Goal: Information Seeking & Learning: Learn about a topic

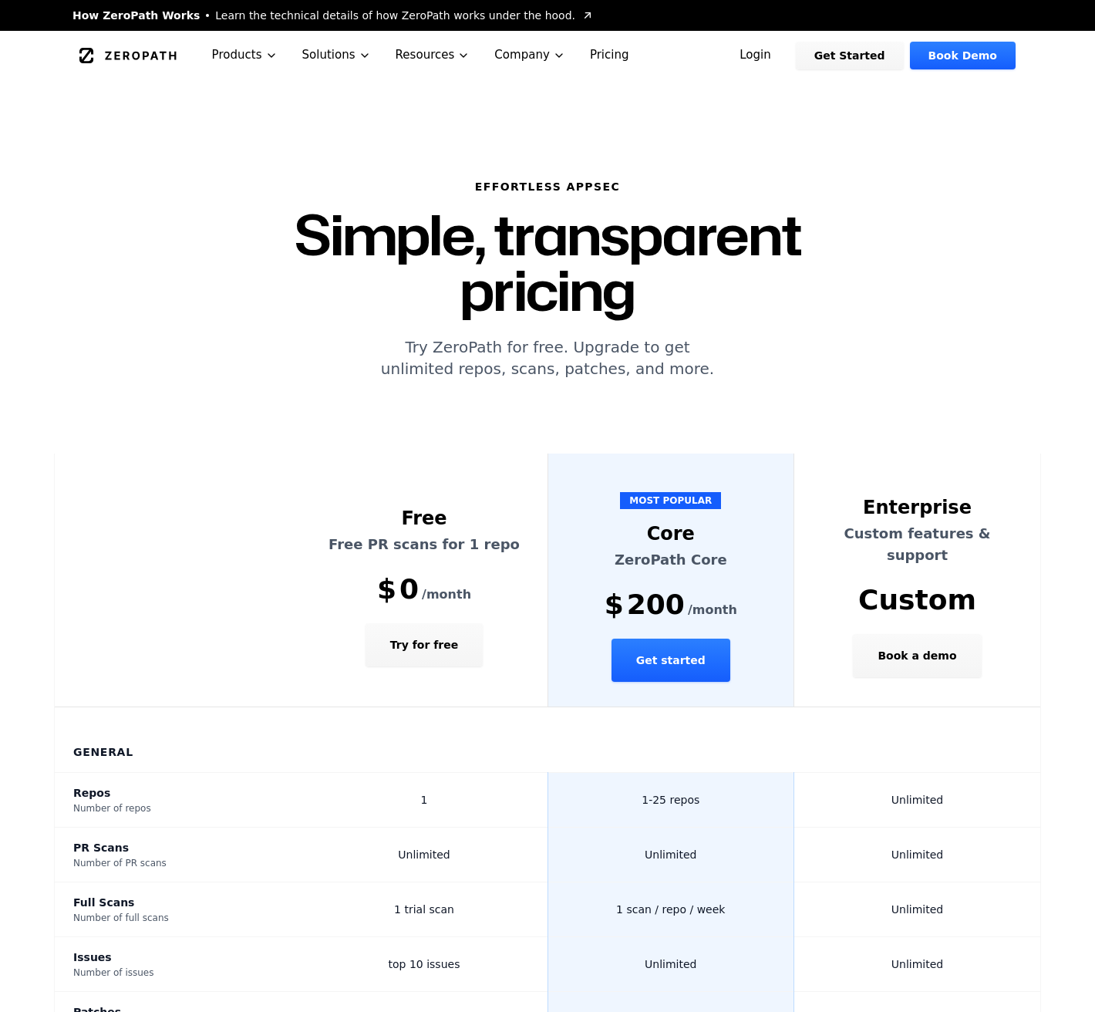
click at [333, 15] on span "Learn the technical details of how ZeroPath works under the hood." at bounding box center [395, 15] width 360 height 15
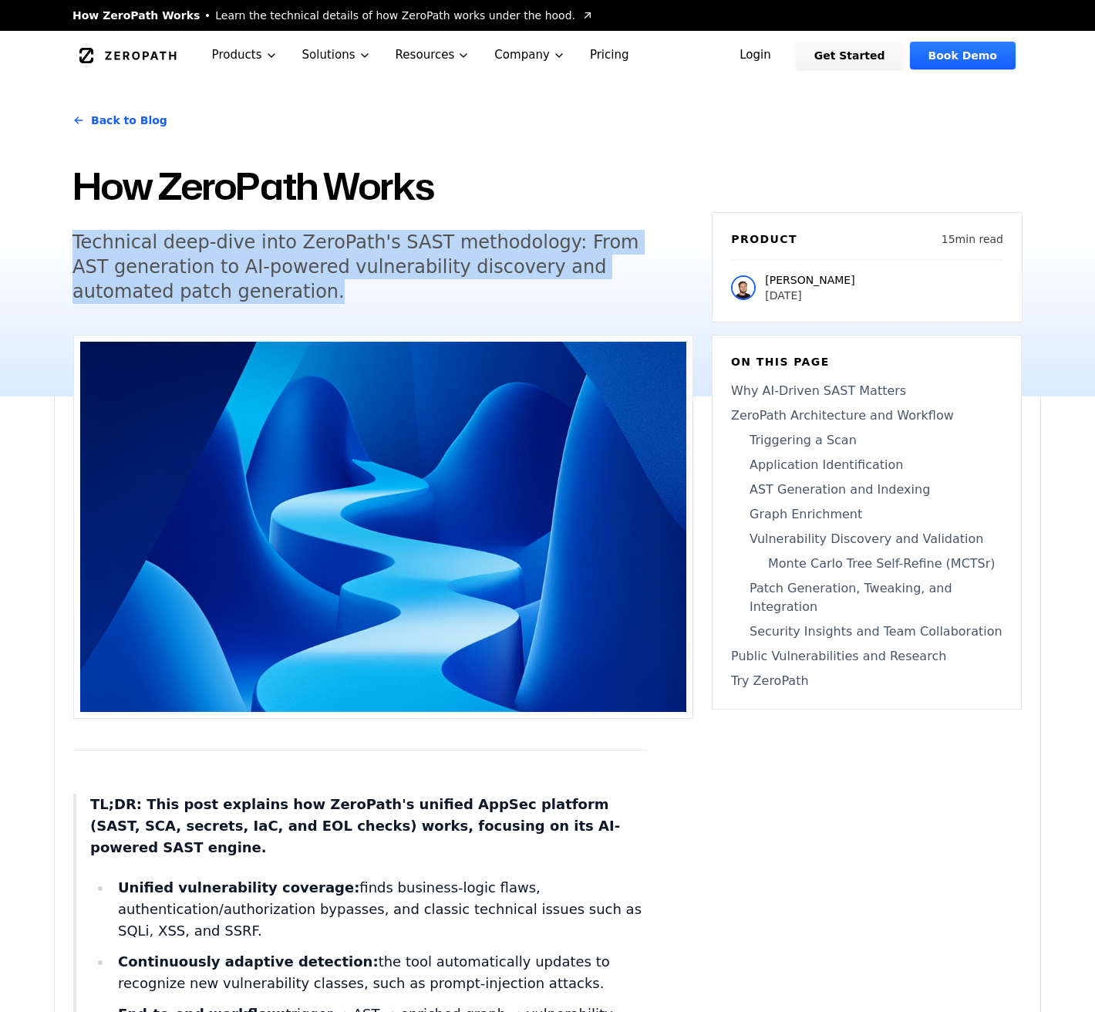
drag, startPoint x: 56, startPoint y: 222, endPoint x: 35, endPoint y: 344, distance: 123.7
click at [35, 344] on div "Back to Blog How ZeroPath Works Technical deep-dive into ZeroPath's SAST method…" at bounding box center [547, 238] width 1095 height 316
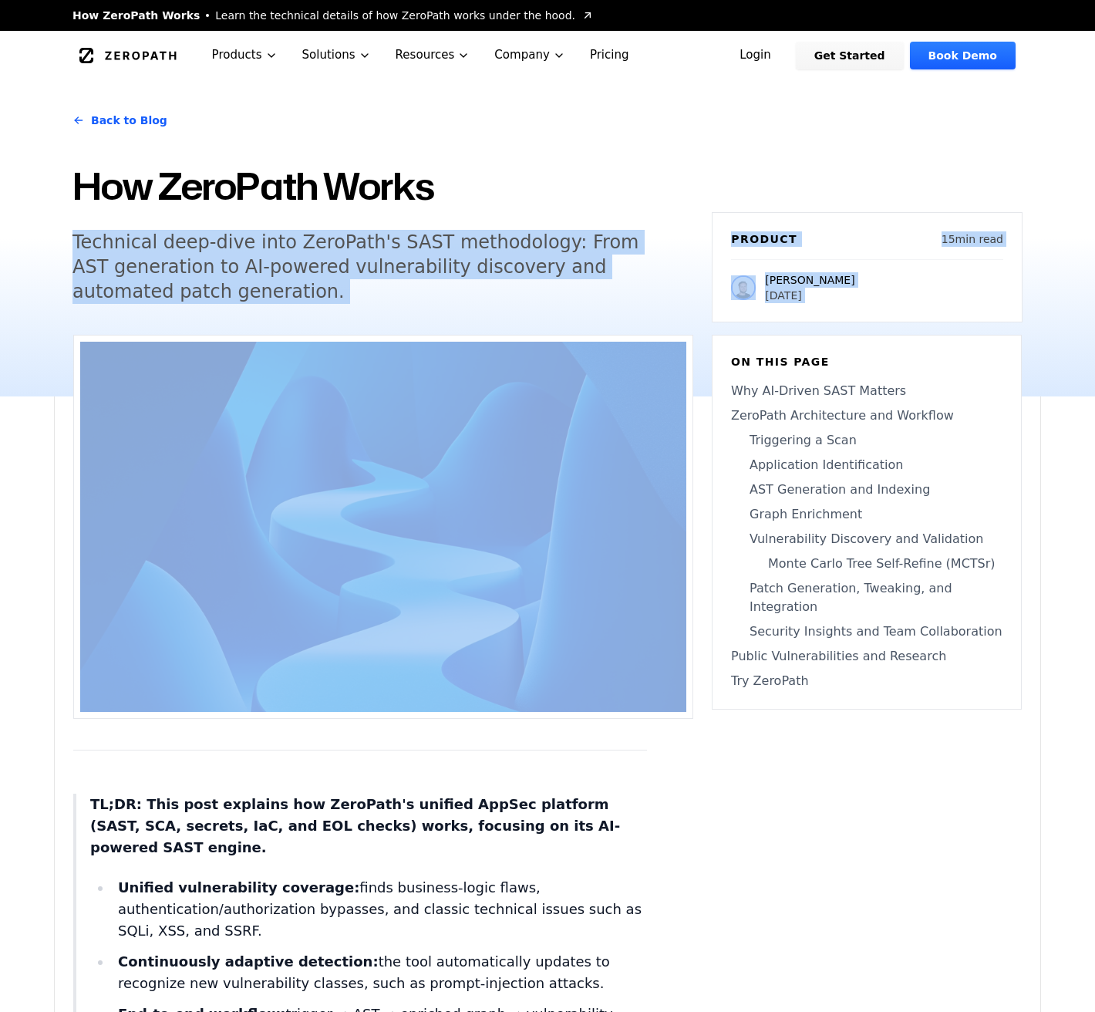
drag, startPoint x: 63, startPoint y: 335, endPoint x: 57, endPoint y: 223, distance: 112.0
click at [57, 223] on div "Back to Blog How ZeroPath Works Technical deep-dive into ZeroPath's SAST method…" at bounding box center [547, 238] width 987 height 316
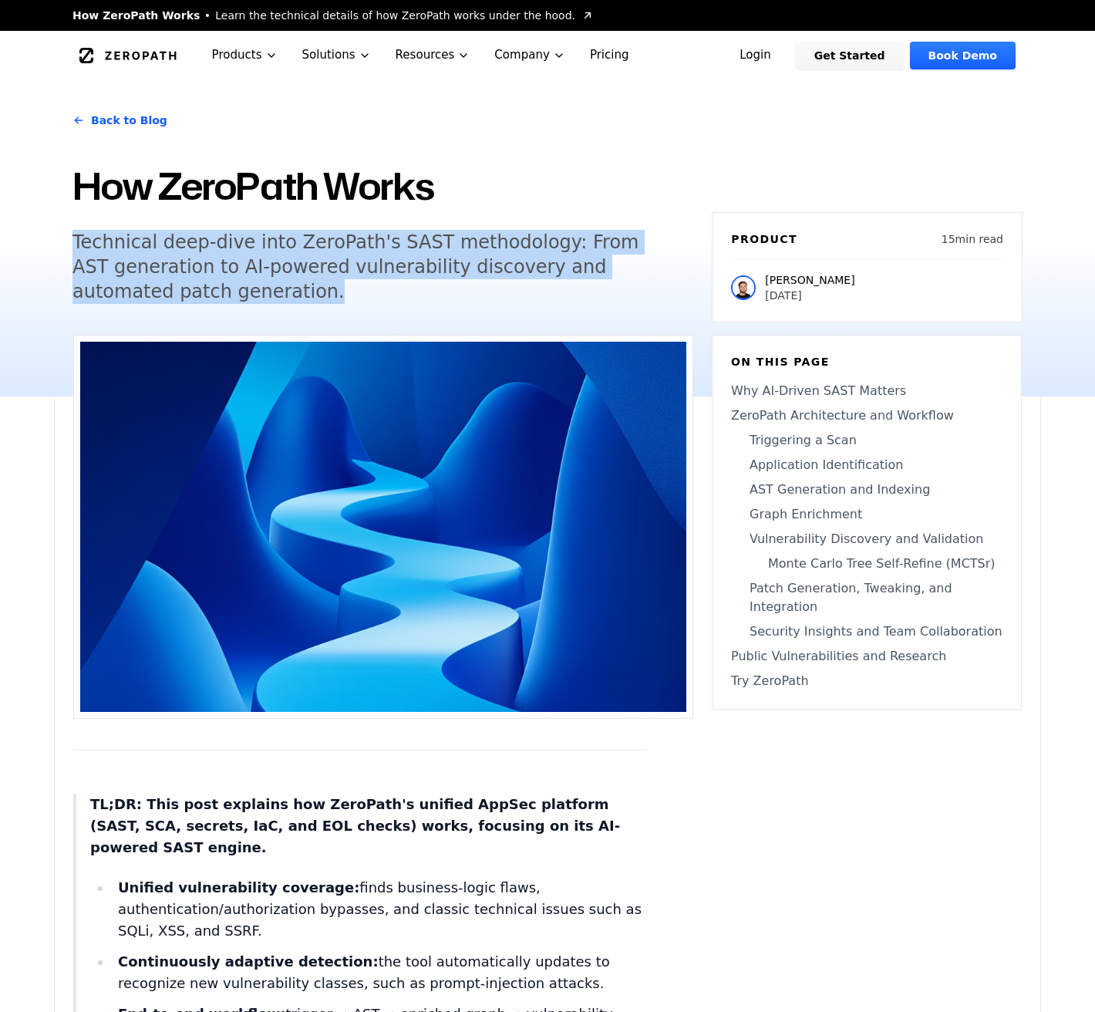
drag, startPoint x: 76, startPoint y: 228, endPoint x: 254, endPoint y: 303, distance: 193.2
click at [254, 302] on div "Back to Blog How ZeroPath Works Technical deep-dive into ZeroPath's SAST method…" at bounding box center [382, 211] width 621 height 224
click at [254, 303] on h5 "Technical deep-dive into ZeroPath's SAST methodology: From AST generation to AI…" at bounding box center [368, 267] width 592 height 74
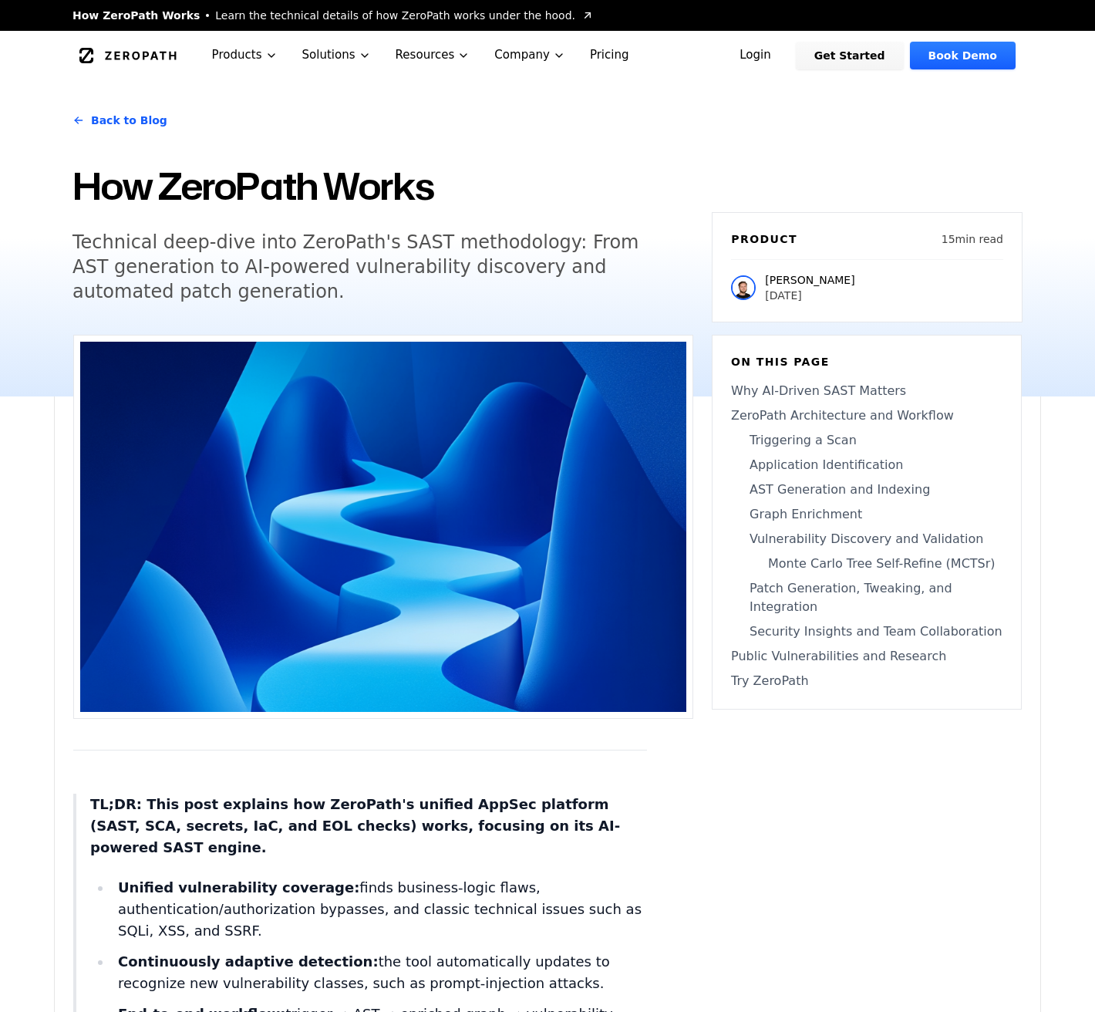
click at [787, 278] on p "[PERSON_NAME]" at bounding box center [809, 279] width 89 height 15
click at [747, 281] on img at bounding box center [743, 287] width 25 height 25
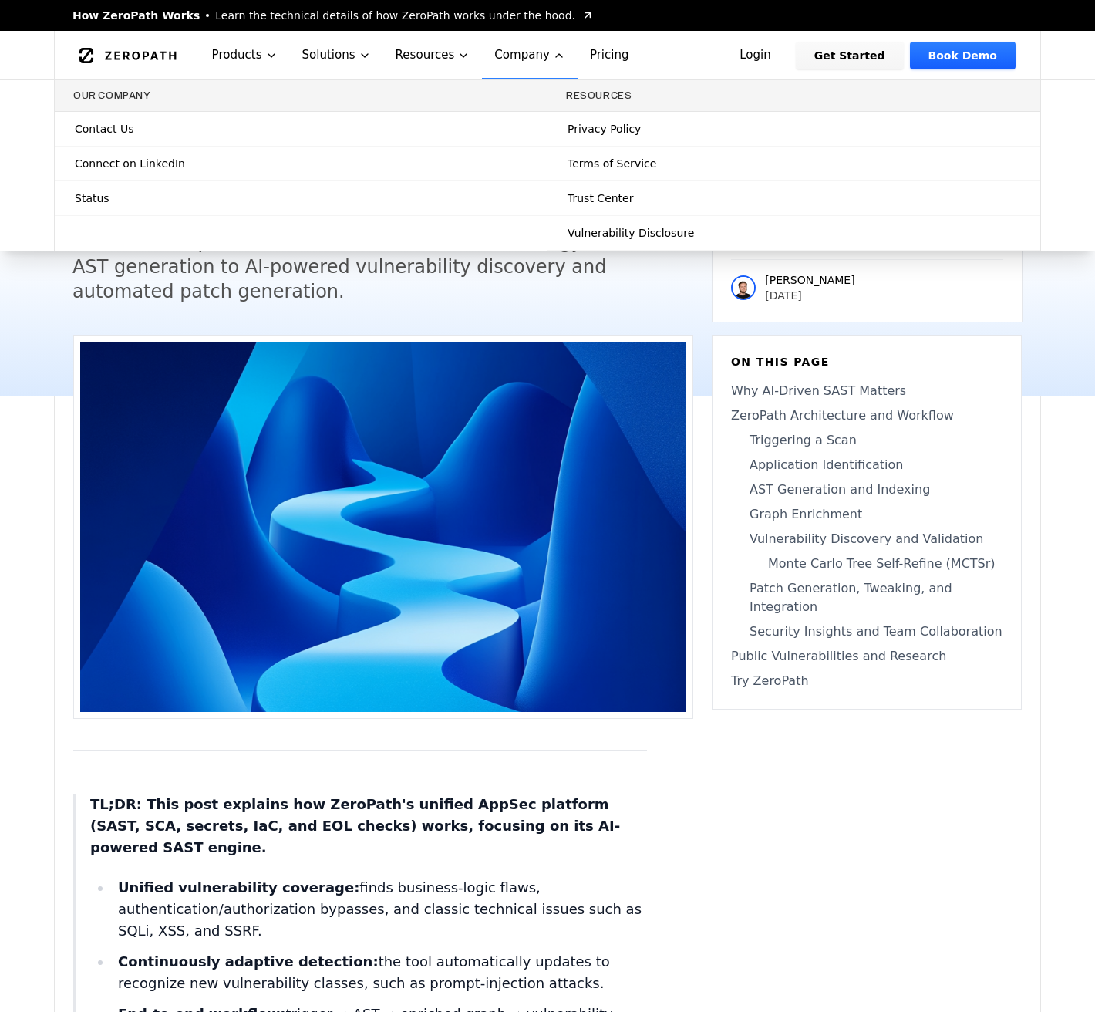
click at [520, 43] on button "Company" at bounding box center [530, 55] width 96 height 49
click at [513, 57] on button "Company" at bounding box center [530, 55] width 96 height 49
click at [598, 194] on span "Trust Center" at bounding box center [601, 197] width 66 height 15
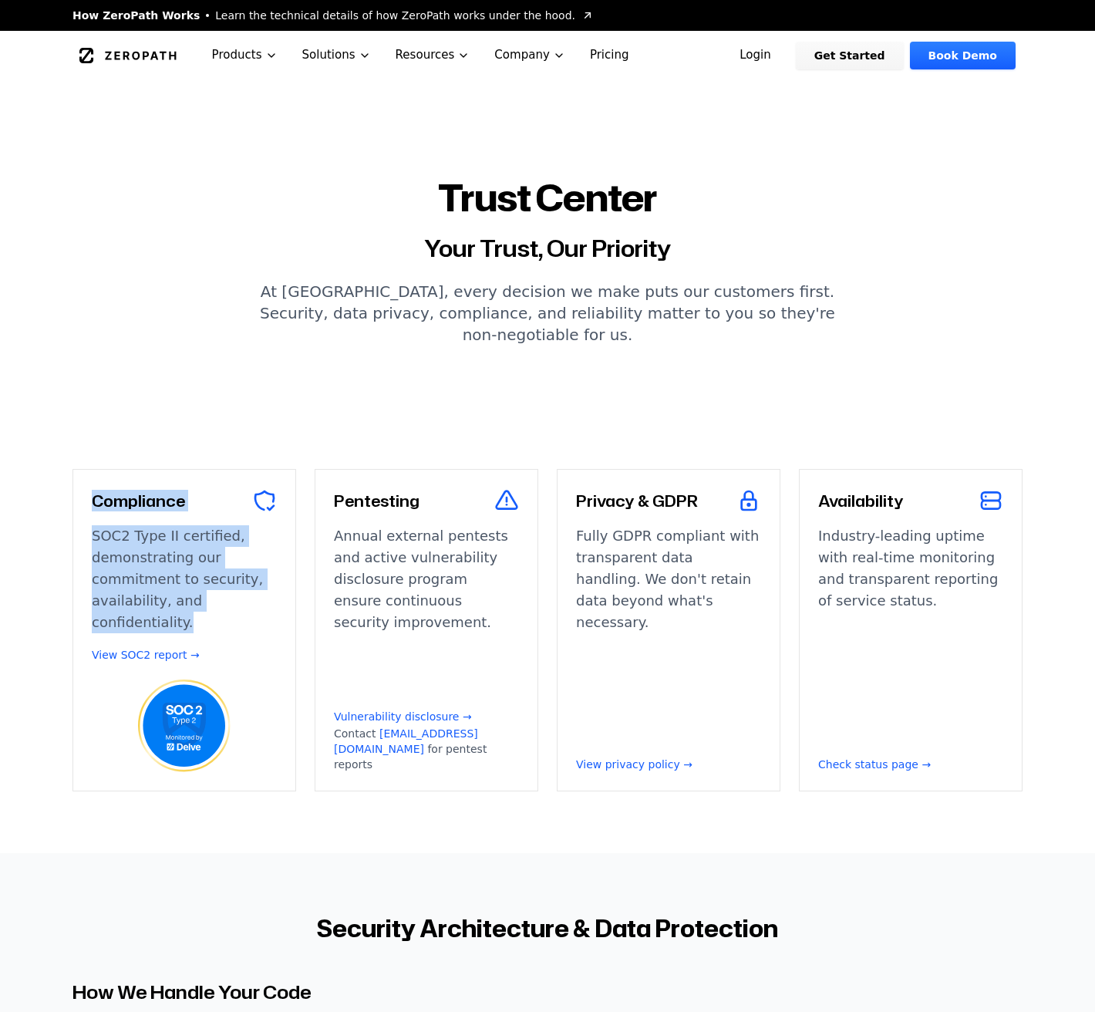
drag, startPoint x: 195, startPoint y: 567, endPoint x: 97, endPoint y: 480, distance: 131.1
click at [97, 480] on div "Compliance SOC2 Type II certified, demonstrating our commitment to security, av…" at bounding box center [184, 630] width 224 height 322
click at [97, 490] on h3 "Compliance" at bounding box center [138, 501] width 93 height 22
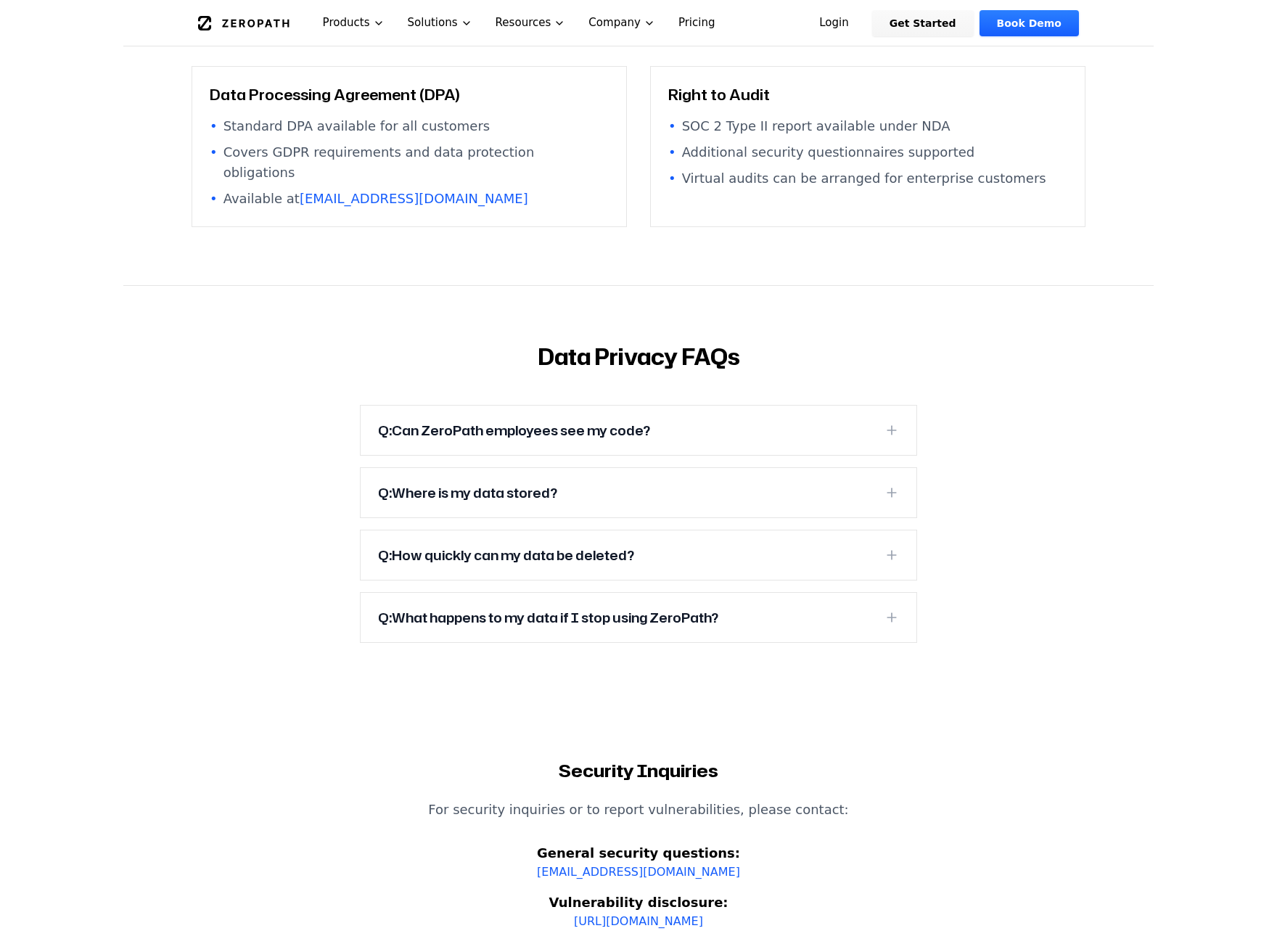
scroll to position [4408, 0]
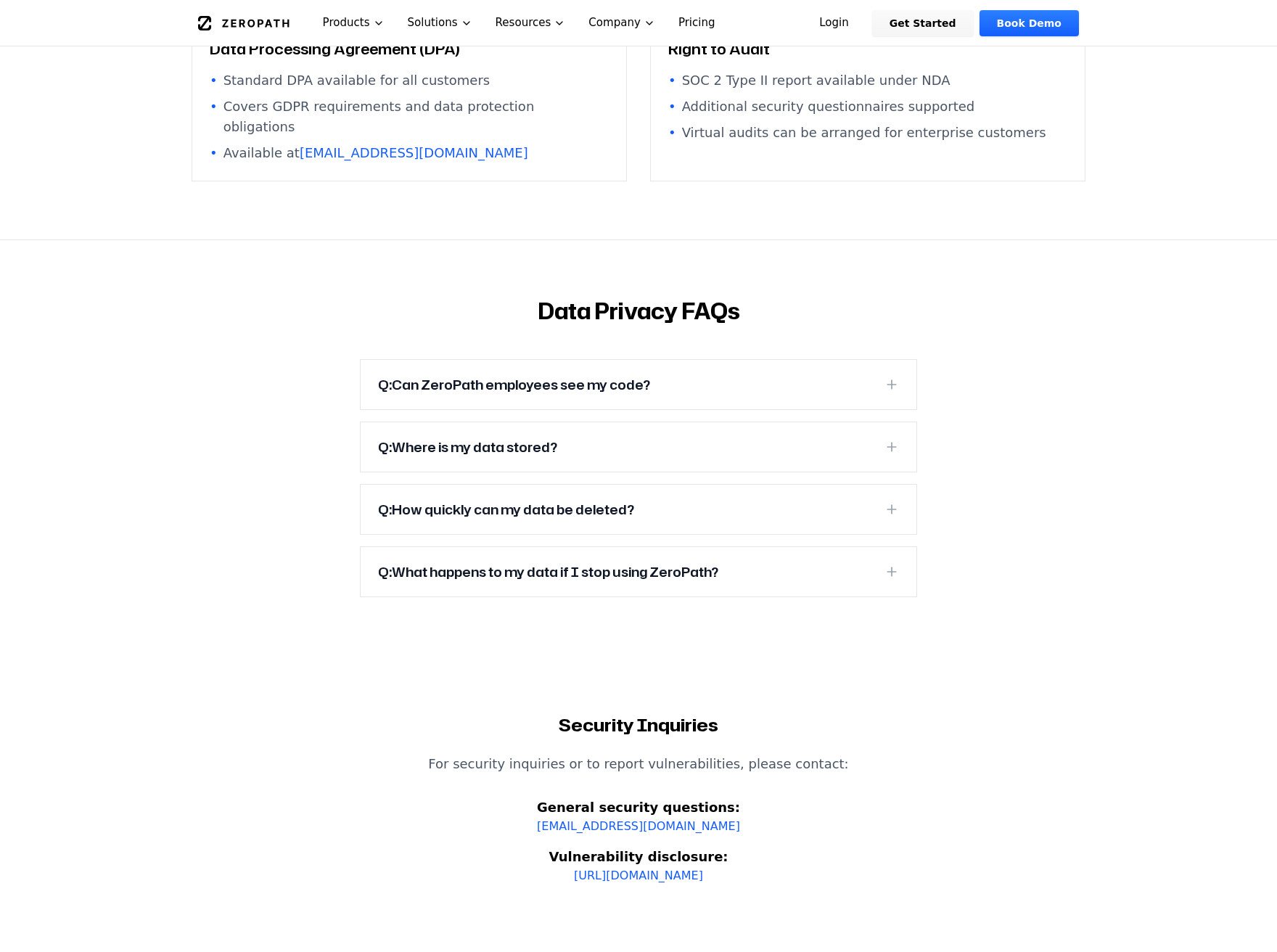
drag, startPoint x: 541, startPoint y: 345, endPoint x: 387, endPoint y: 331, distance: 154.6
click at [537, 422] on button "Q: Where is my data stored?" at bounding box center [638, 447] width 556 height 49
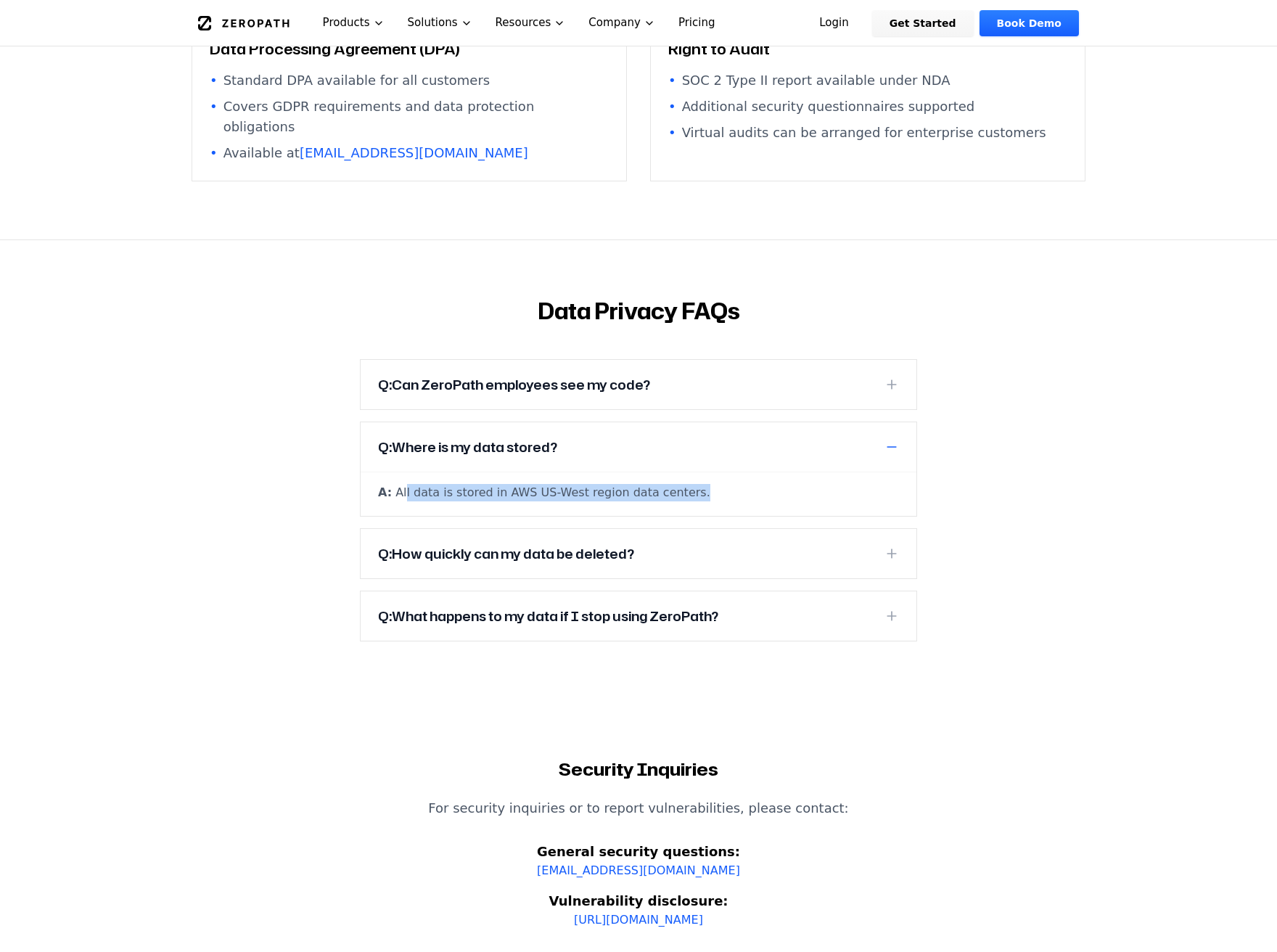
drag, startPoint x: 403, startPoint y: 375, endPoint x: 674, endPoint y: 389, distance: 271.4
click at [671, 471] on div "A: All data is stored in AWS US-West region data centers." at bounding box center [638, 493] width 556 height 44
click at [693, 472] on div "A: All data is stored in AWS US-West region data centers." at bounding box center [639, 486] width 521 height 29
drag, startPoint x: 696, startPoint y: 379, endPoint x: 395, endPoint y: 378, distance: 301.0
click at [395, 472] on div "A: All data is stored in AWS US-West region data centers." at bounding box center [639, 486] width 521 height 29
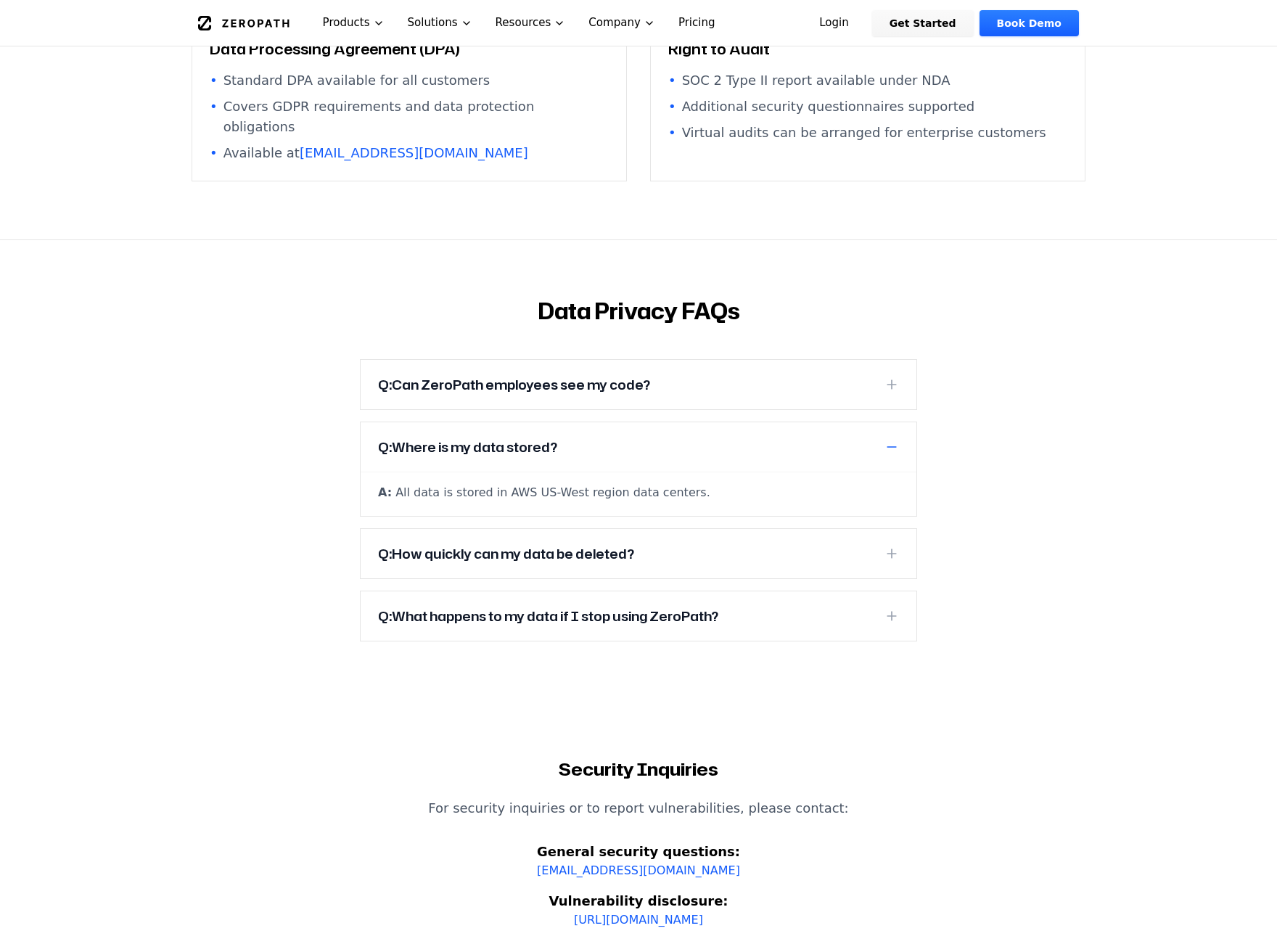
click at [320, 350] on div "Data Privacy FAQs Q: Can ZeroPath employees see my code? A: Employee access to …" at bounding box center [638, 469] width 929 height 343
click at [397, 436] on h3 "Q: Where is my data stored?" at bounding box center [468, 447] width 179 height 21
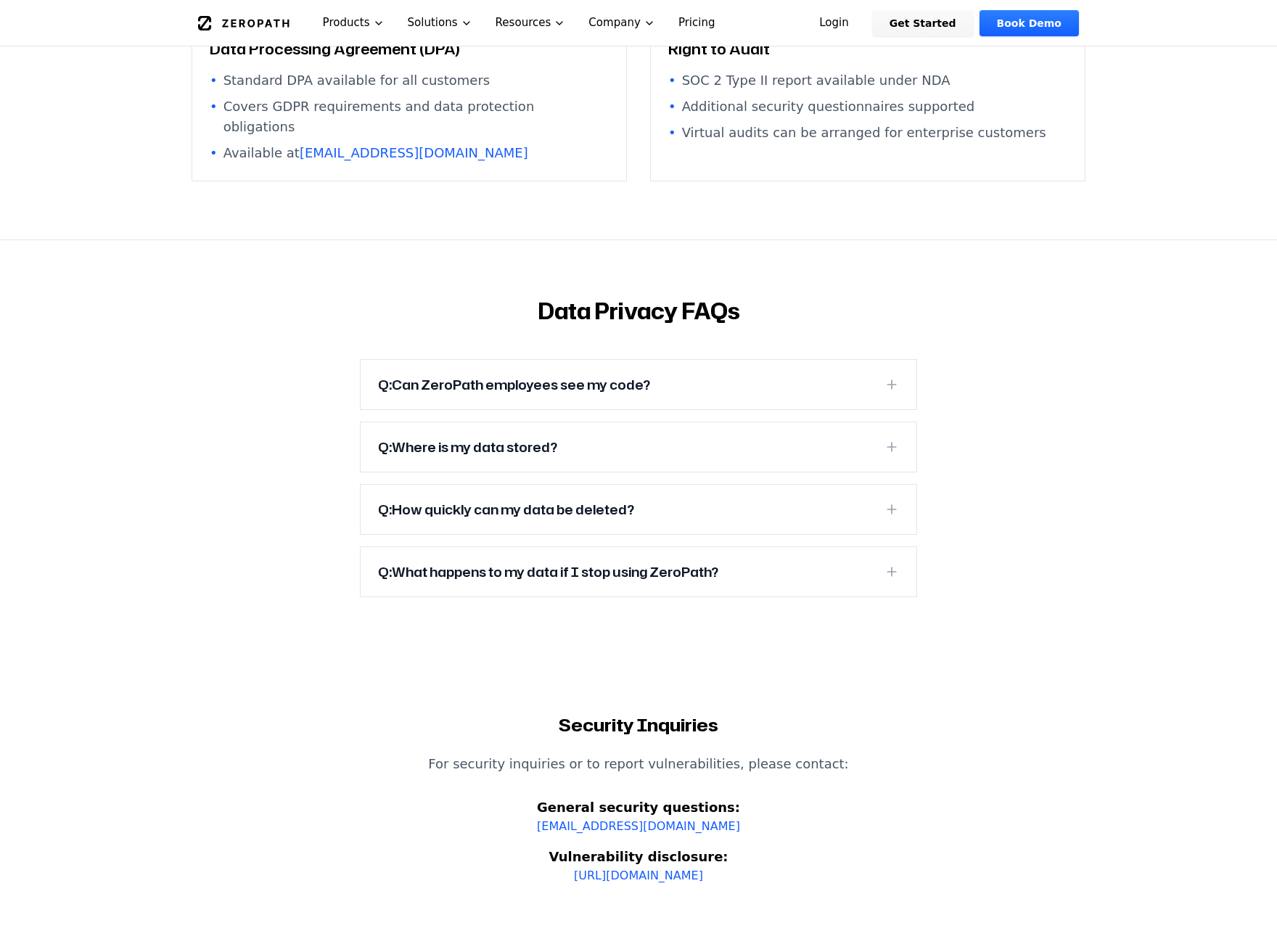
click at [503, 500] on h3 "Q: How quickly can my data be deleted?" at bounding box center [506, 510] width 256 height 21
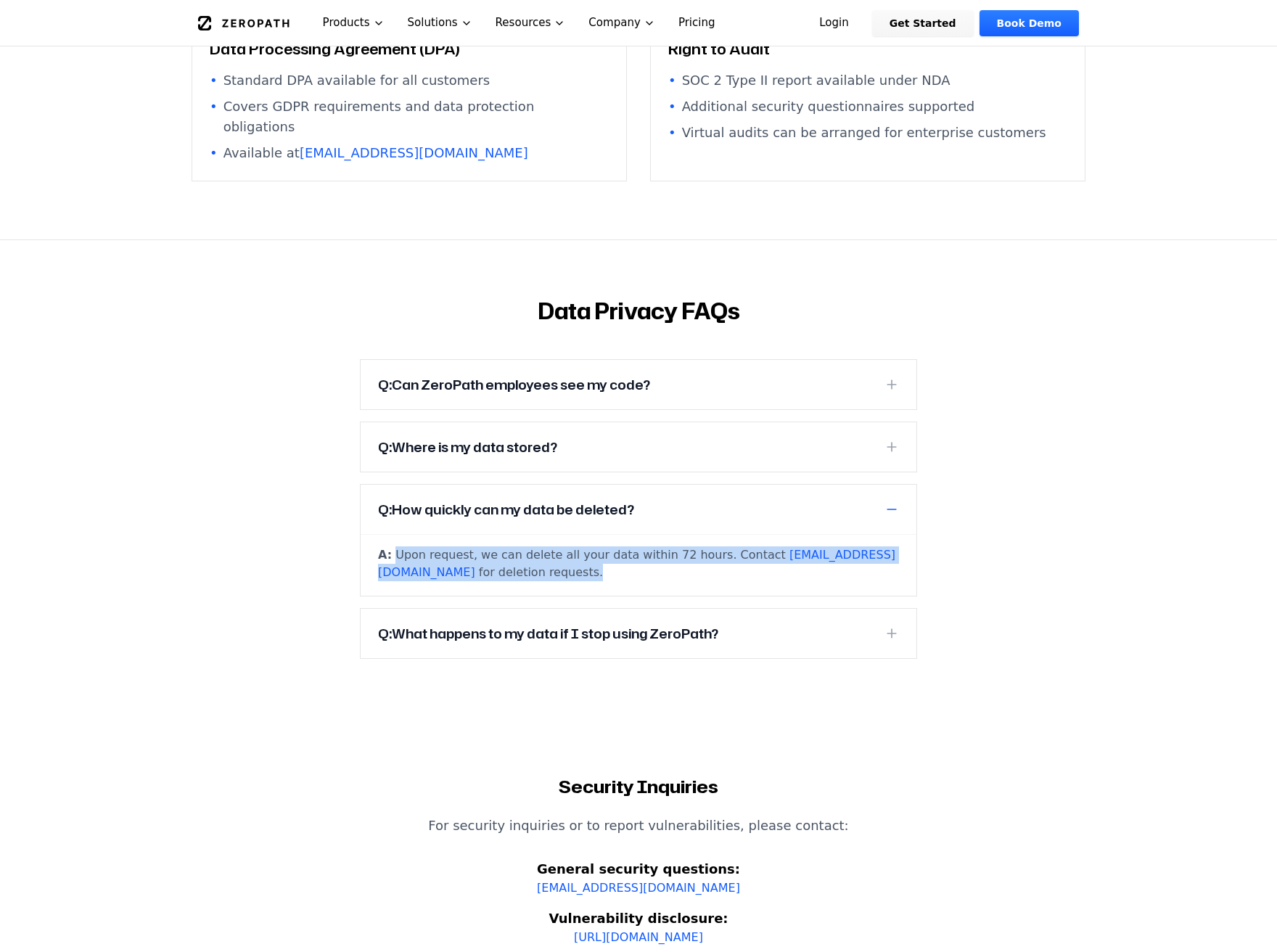
drag, startPoint x: 519, startPoint y: 459, endPoint x: 397, endPoint y: 442, distance: 123.2
click at [397, 534] on div "A: Upon request, we can delete all your data within 72 hours. Contact [EMAIL_AD…" at bounding box center [638, 565] width 556 height 62
click at [396, 534] on div "A: Upon request, we can delete all your data within 72 hours. Contact [EMAIL_AD…" at bounding box center [639, 557] width 521 height 46
drag, startPoint x: 392, startPoint y: 438, endPoint x: 509, endPoint y: 453, distance: 118.0
click at [509, 534] on div "A: Upon request, we can delete all your data within 72 hours. Contact [EMAIL_AD…" at bounding box center [639, 557] width 521 height 46
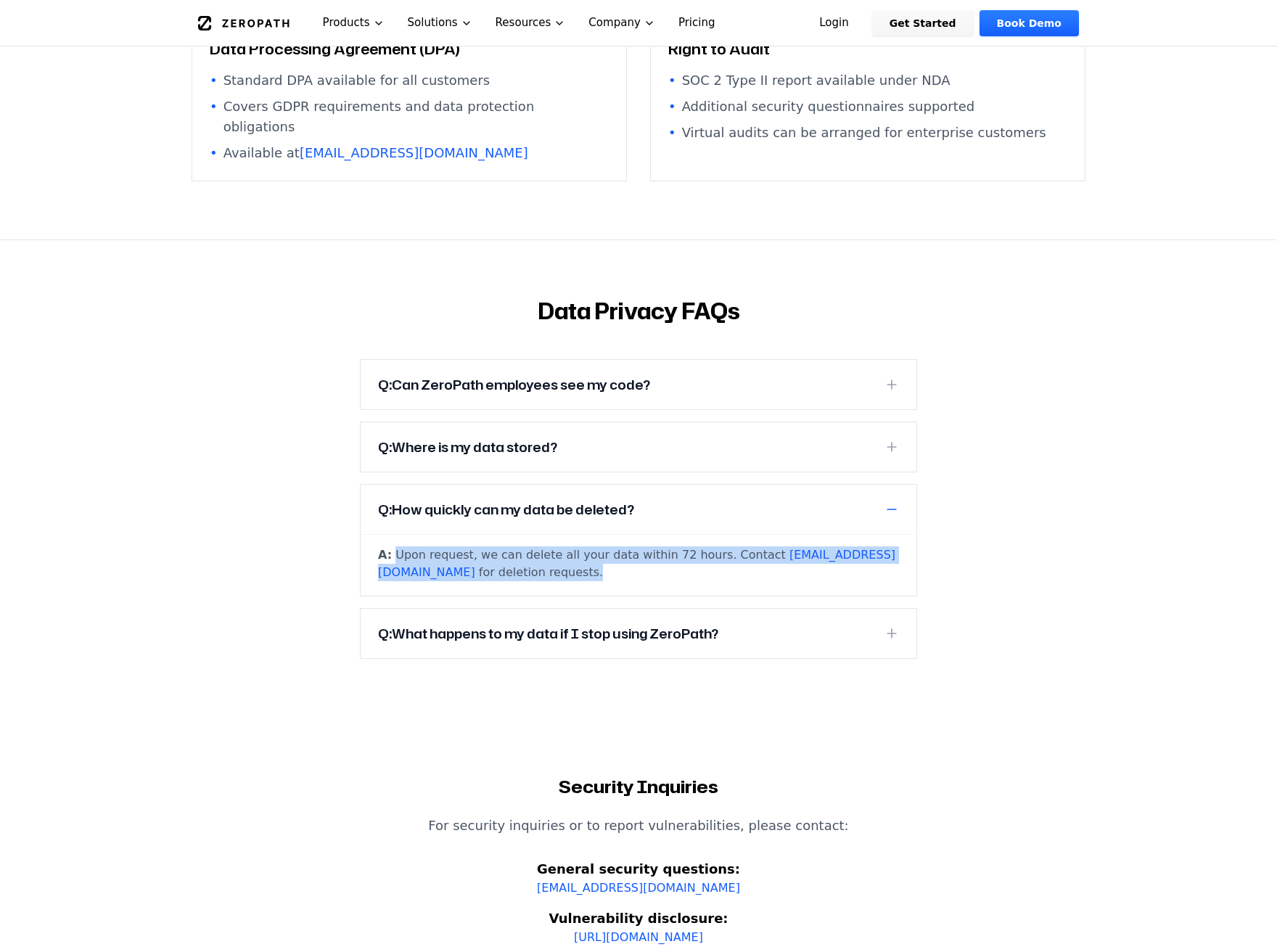
click at [510, 534] on div "A: Upon request, we can delete all your data within 72 hours. Contact [EMAIL_AD…" at bounding box center [639, 557] width 521 height 46
click at [549, 500] on h3 "Q: How quickly can my data be deleted?" at bounding box center [506, 510] width 256 height 21
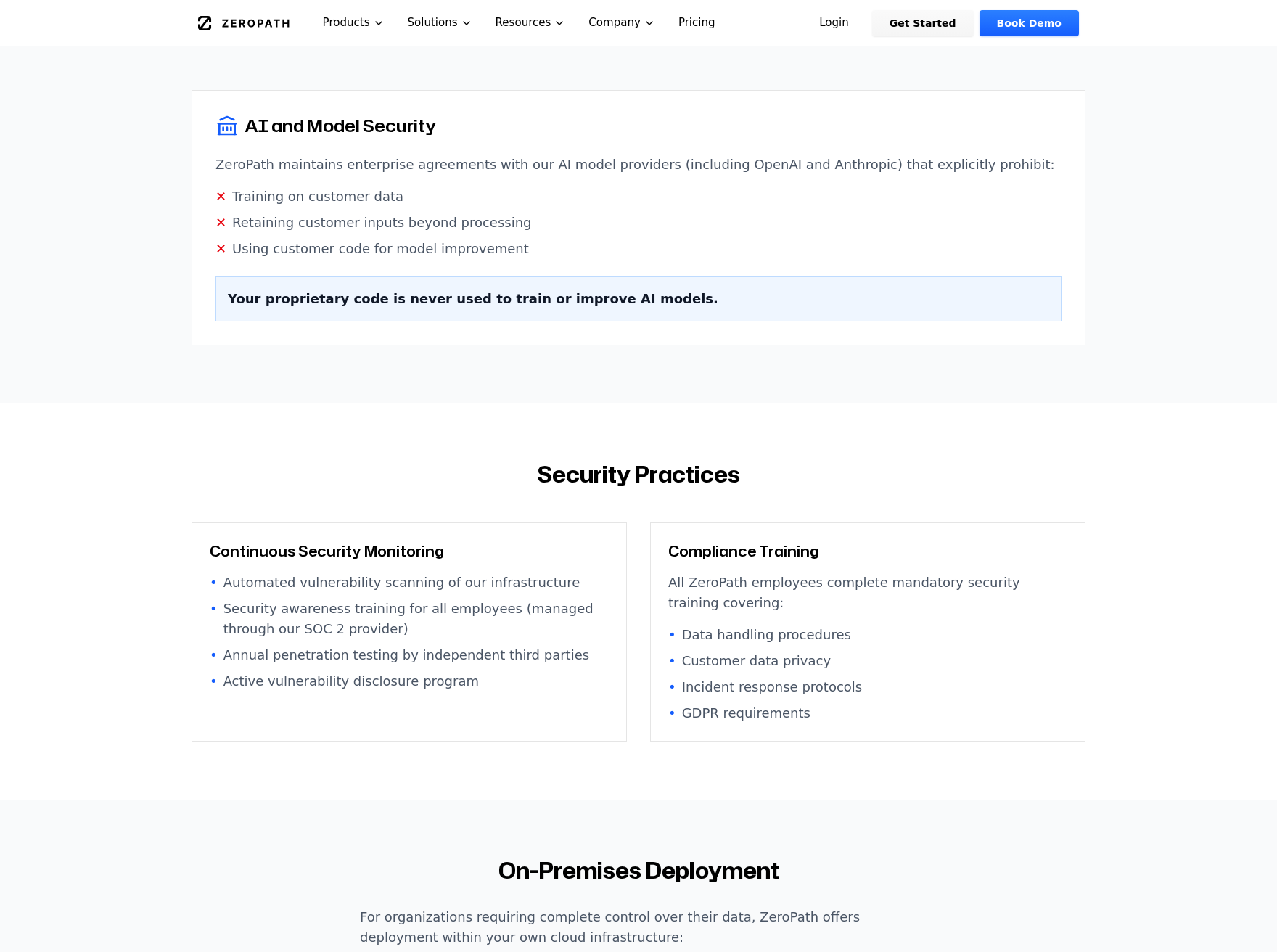
scroll to position [0, 0]
